Goal: Transaction & Acquisition: Purchase product/service

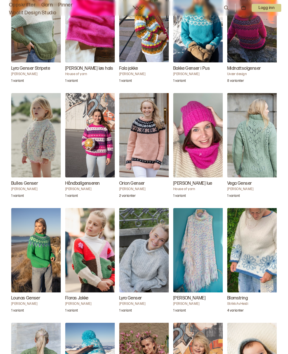
scroll to position [984, 0]
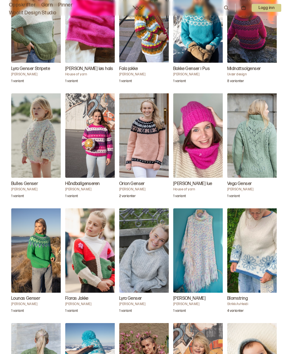
click at [30, 124] on img "Bulles Genser" at bounding box center [39, 135] width 56 height 84
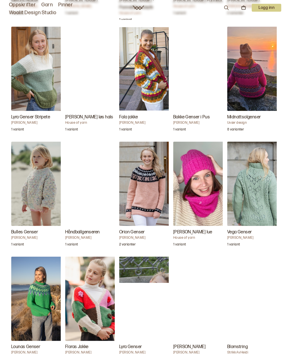
scroll to position [905, 0]
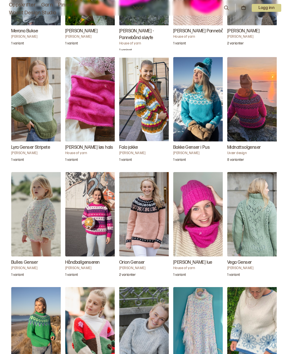
click at [32, 201] on img "Bulles Genser" at bounding box center [39, 214] width 56 height 84
